Goal: Find specific page/section: Find specific page/section

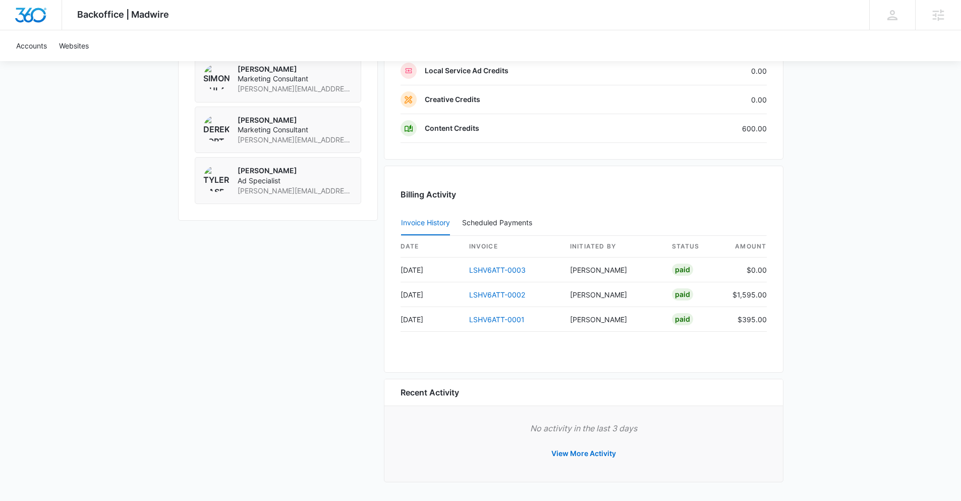
scroll to position [852, 0]
click at [552, 290] on td "LSHV6ATT-0002" at bounding box center [511, 294] width 101 height 25
drag, startPoint x: 532, startPoint y: 296, endPoint x: 471, endPoint y: 297, distance: 61.6
click at [469, 297] on td "LSHV6ATT-0002" at bounding box center [511, 294] width 101 height 25
copy link "LSHV6ATT-0002"
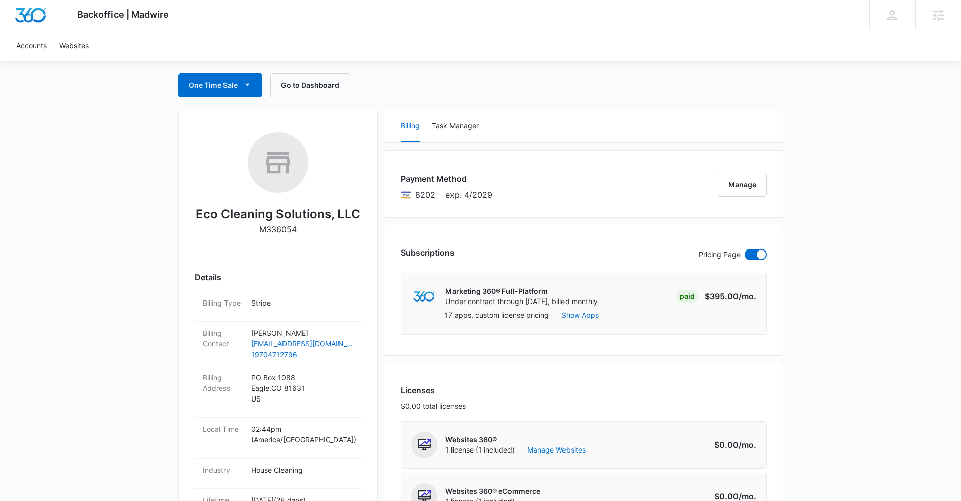
scroll to position [0, 0]
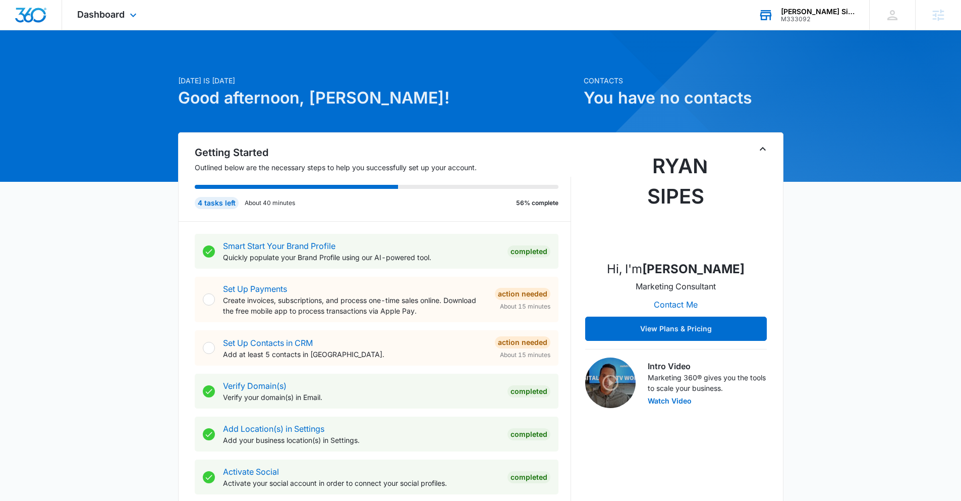
click at [824, 15] on div "Sabatka Siding LLC" at bounding box center [818, 12] width 74 height 8
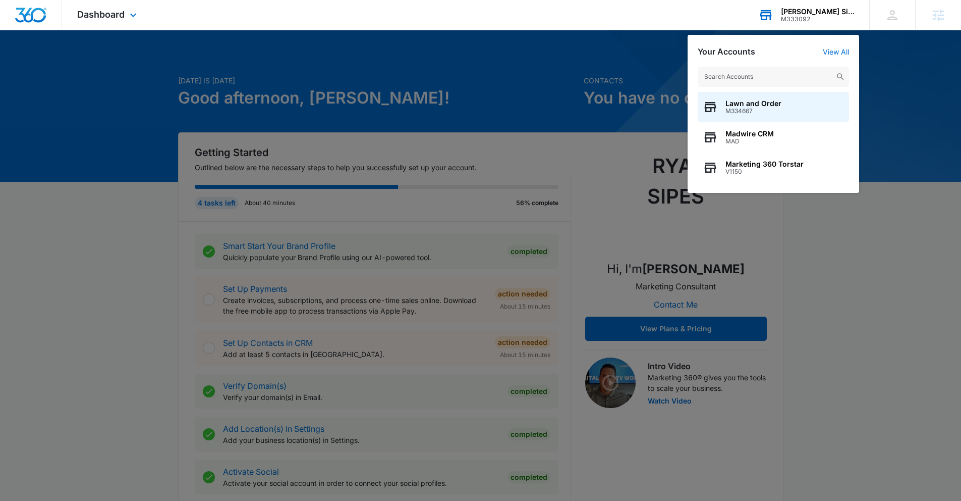
click at [780, 75] on input "text" at bounding box center [773, 77] width 151 height 20
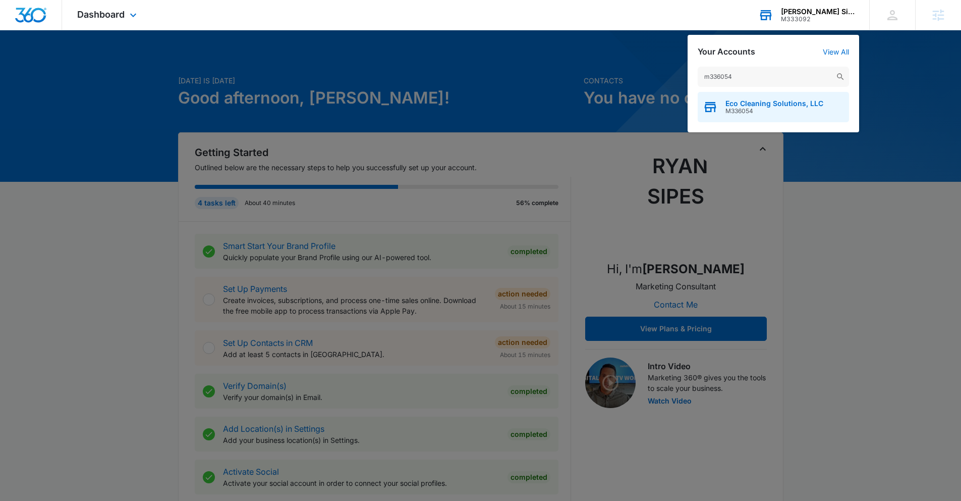
type input "m336054"
click at [773, 107] on span "M336054" at bounding box center [775, 110] width 98 height 7
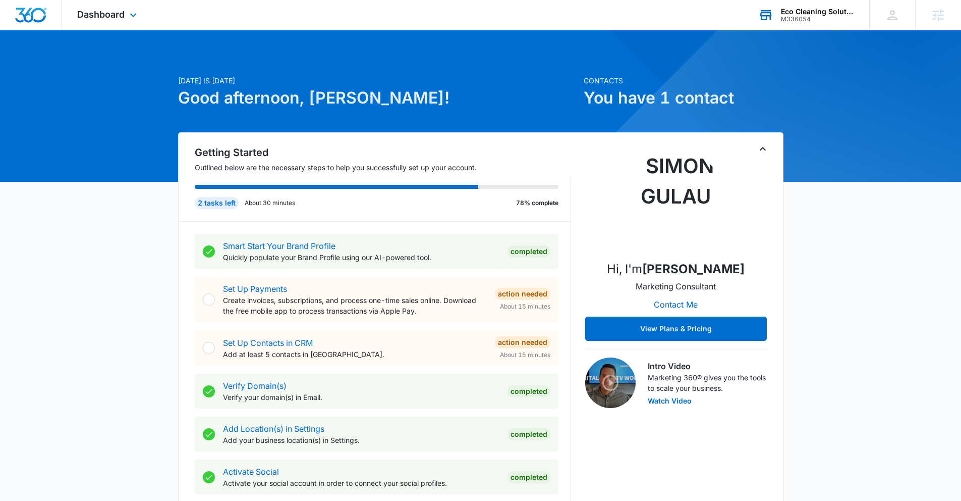
click at [125, 16] on div "Dashboard Apps Reputation Websites Forms CRM Email Social Content Intelligence …" at bounding box center [108, 15] width 92 height 30
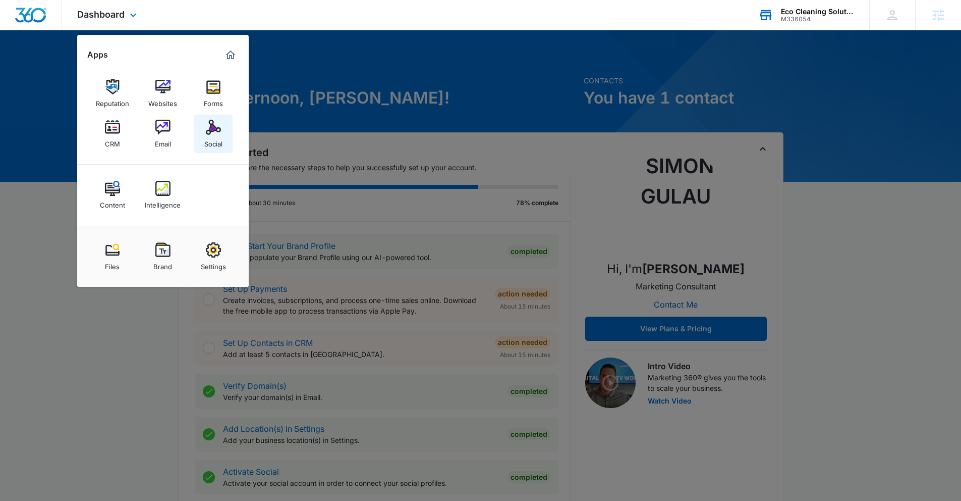
click at [218, 140] on div "Social" at bounding box center [213, 141] width 18 height 13
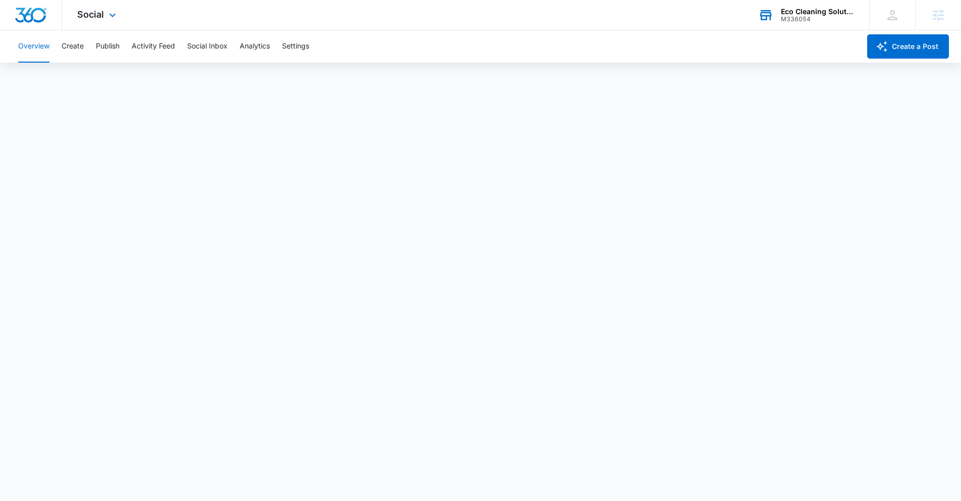
scroll to position [3, 0]
click at [815, 13] on div "Eco Cleaning Solutions, LLC" at bounding box center [818, 12] width 74 height 8
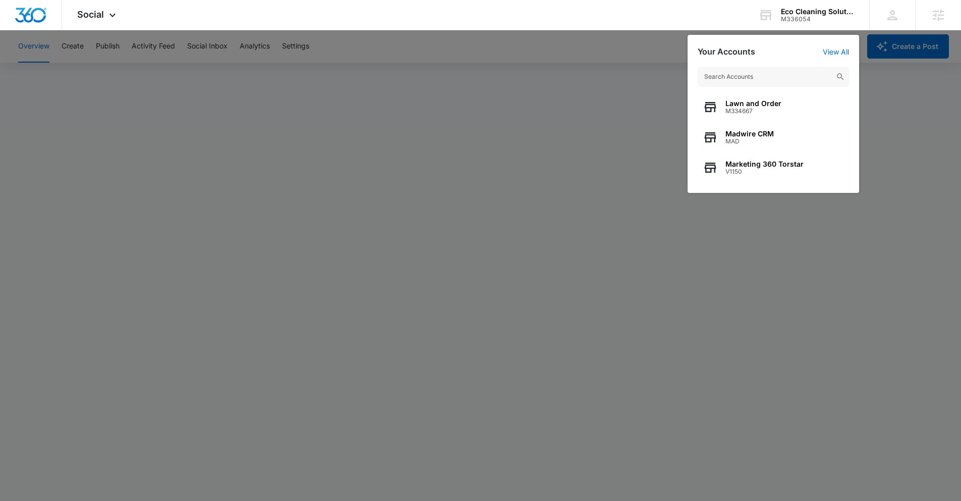
click at [787, 74] on input "text" at bounding box center [773, 77] width 151 height 20
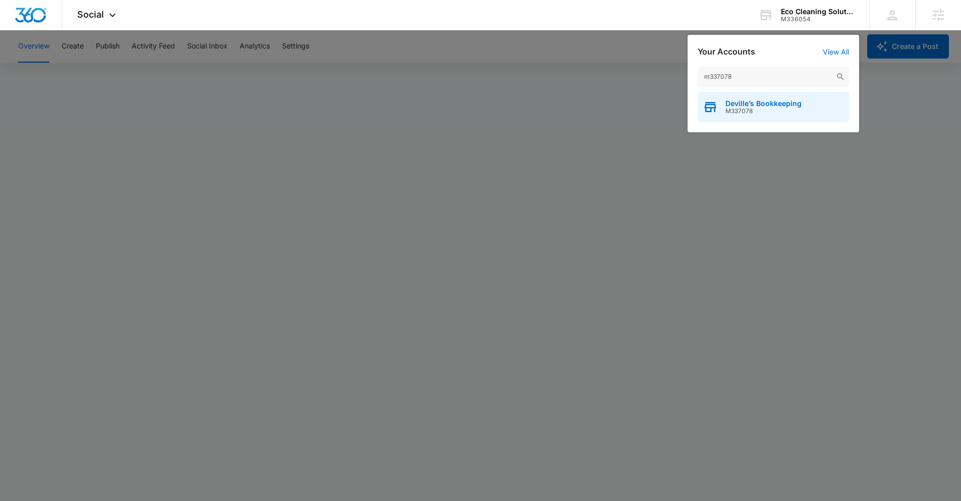
type input "m337078"
click at [776, 101] on span "Deville’s Bookkeeping" at bounding box center [764, 103] width 76 height 8
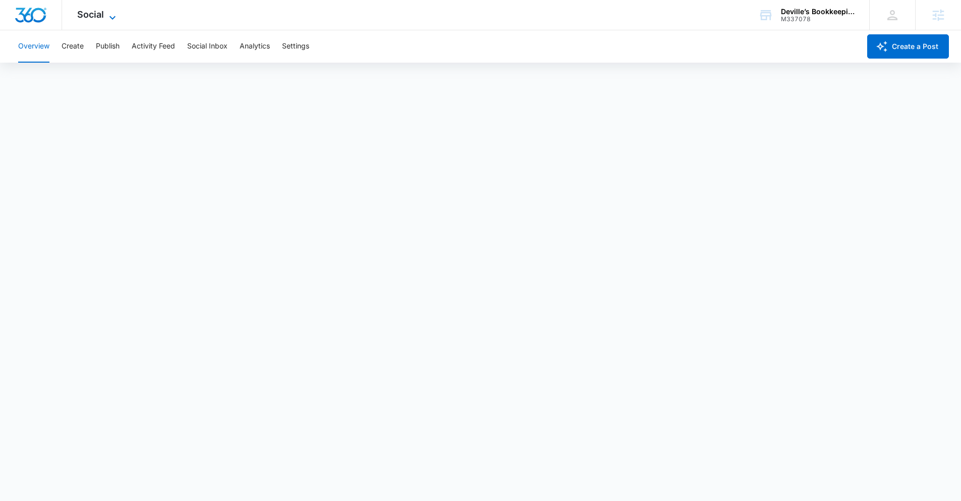
click at [113, 15] on icon at bounding box center [112, 18] width 12 height 12
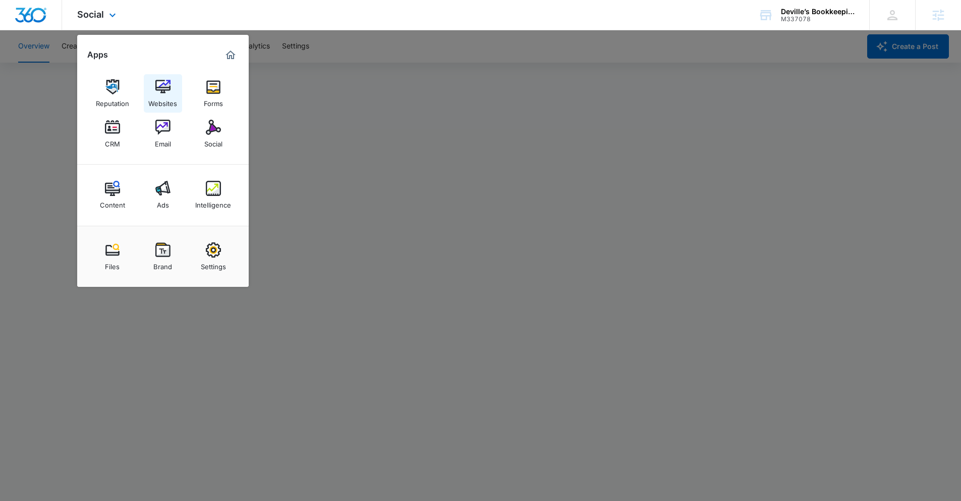
click at [161, 93] on img at bounding box center [162, 86] width 15 height 15
